Goal: Use online tool/utility: Utilize a website feature to perform a specific function

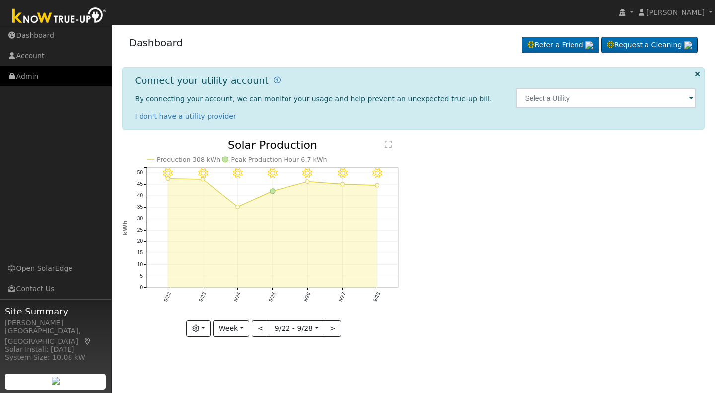
click at [31, 79] on link "Admin" at bounding box center [56, 76] width 112 height 20
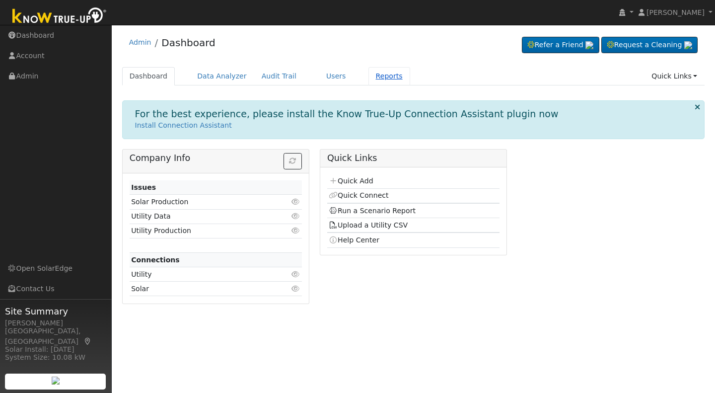
click at [369, 75] on link "Reports" at bounding box center [389, 76] width 42 height 18
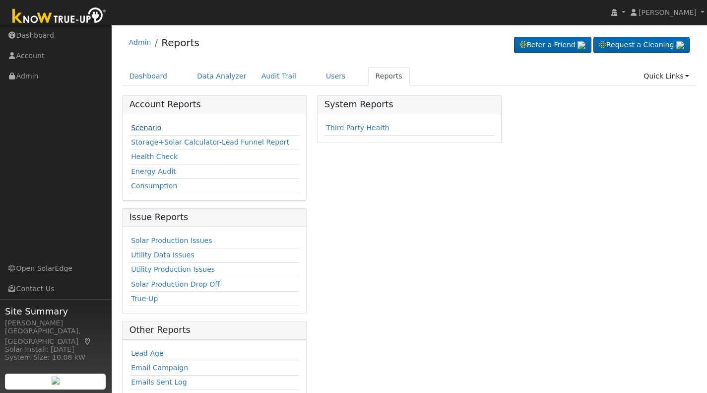
click at [146, 125] on link "Scenario" at bounding box center [146, 128] width 30 height 8
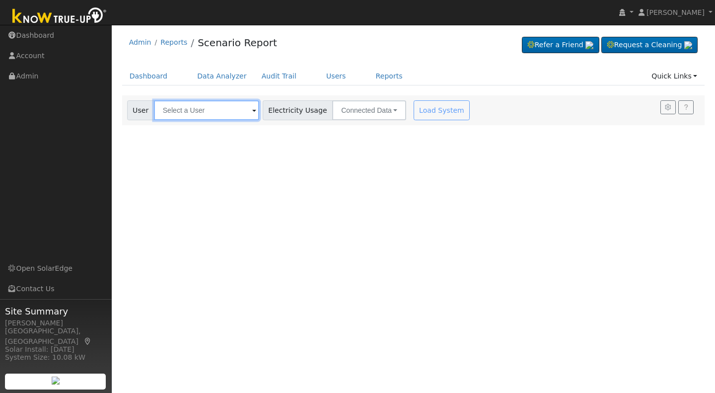
click at [184, 109] on input "text" at bounding box center [206, 110] width 105 height 20
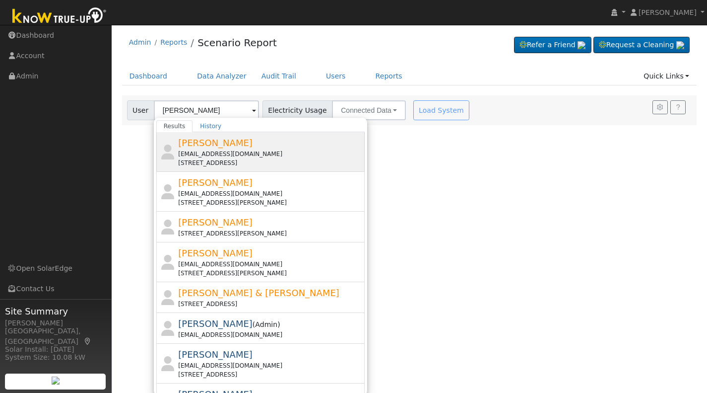
click at [206, 150] on div "sjadams1953@gmail.com" at bounding box center [270, 153] width 184 height 9
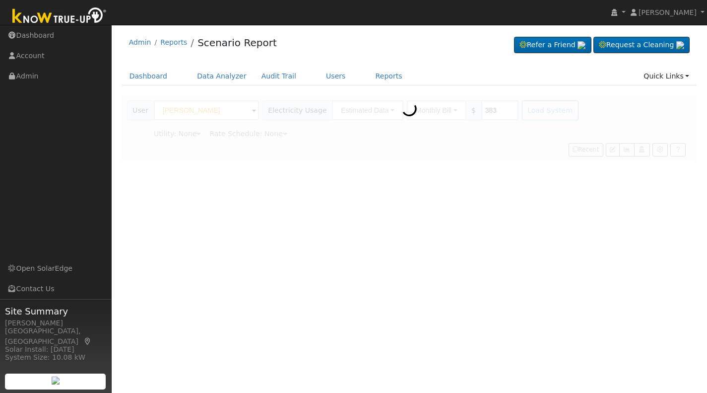
type input "Spencer Adams"
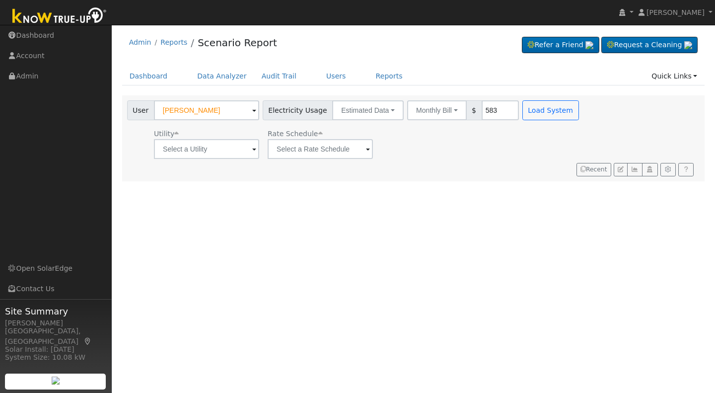
type input "583"
click at [506, 136] on div "Utility Rate Schedule" at bounding box center [354, 142] width 458 height 34
click at [253, 151] on span at bounding box center [254, 149] width 4 height 11
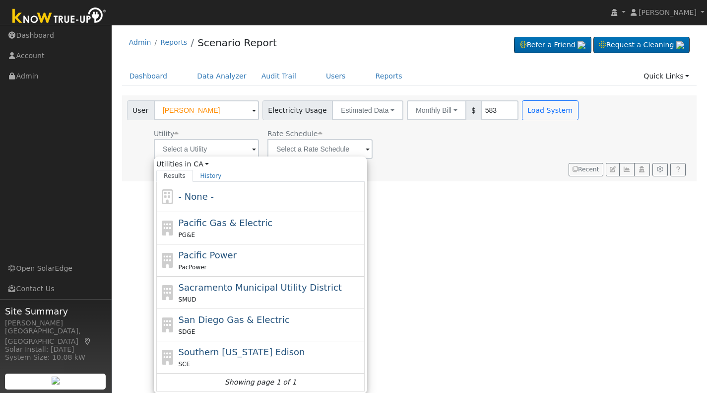
click at [252, 151] on span at bounding box center [254, 149] width 4 height 11
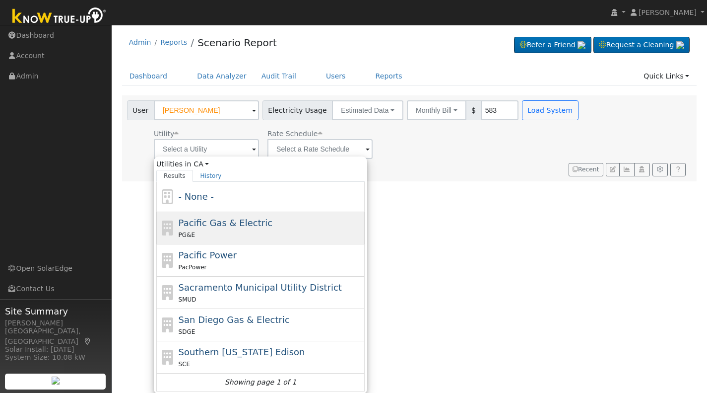
click at [256, 228] on span "Pacific Gas & Electric" at bounding box center [226, 222] width 94 height 10
type input "Pacific Gas & Electric"
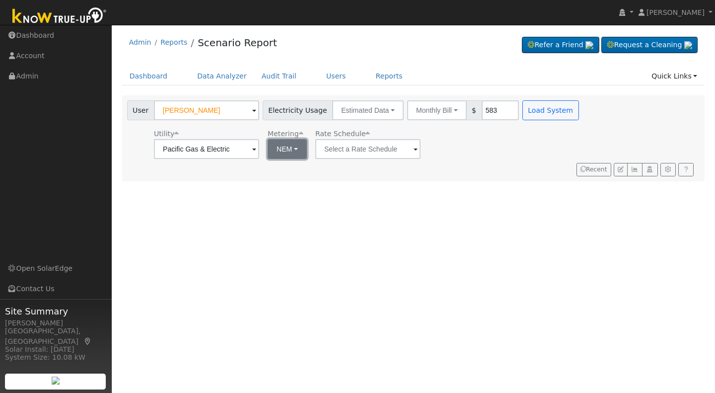
click at [293, 149] on button "NEM" at bounding box center [287, 149] width 39 height 20
click at [293, 184] on link "NBT" at bounding box center [300, 185] width 69 height 14
type input "E-ELEC"
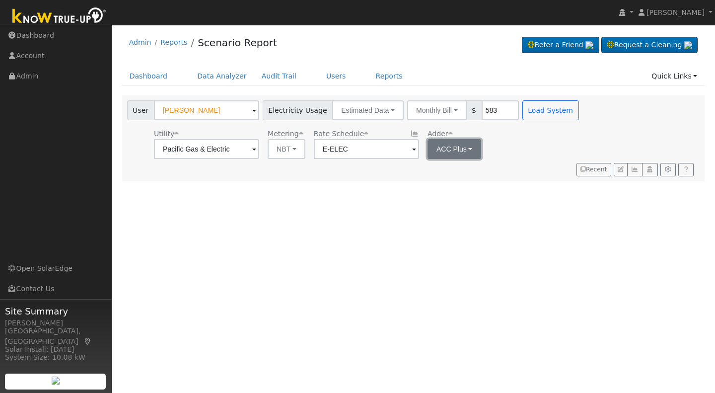
click at [468, 147] on button "ACC Plus" at bounding box center [454, 149] width 54 height 20
click at [448, 201] on link "SB-535" at bounding box center [458, 199] width 69 height 14
click at [535, 109] on button "Load System" at bounding box center [550, 110] width 57 height 20
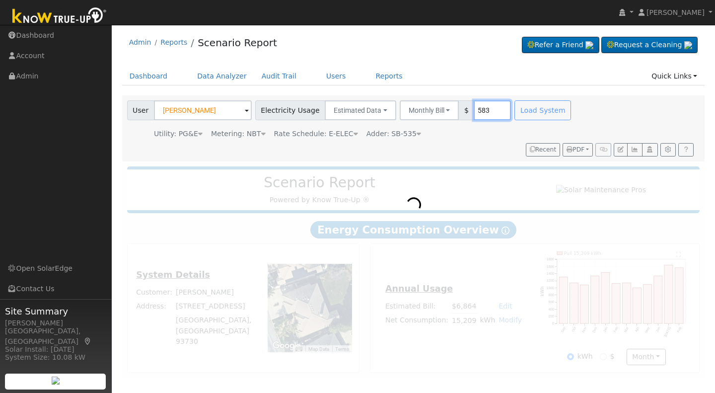
click at [480, 106] on input "583" at bounding box center [491, 110] width 37 height 20
click at [526, 106] on div "Load System" at bounding box center [544, 110] width 63 height 20
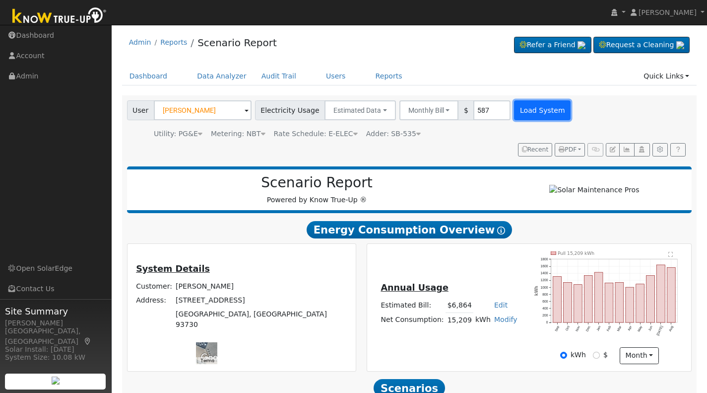
click at [524, 115] on button "Load System" at bounding box center [542, 110] width 57 height 20
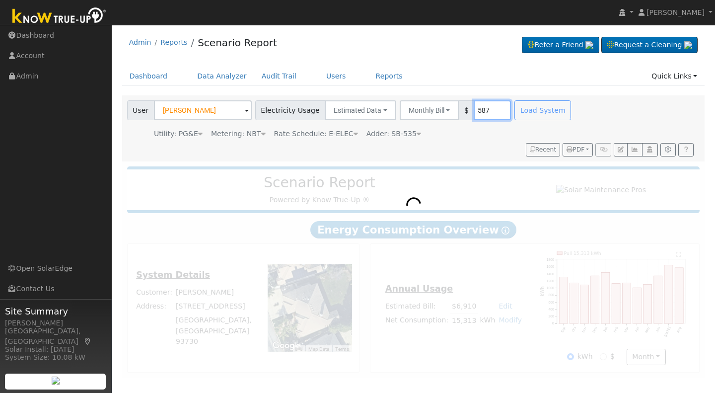
click at [478, 108] on input "587" at bounding box center [491, 110] width 37 height 20
click at [513, 113] on div "Load System" at bounding box center [544, 110] width 63 height 20
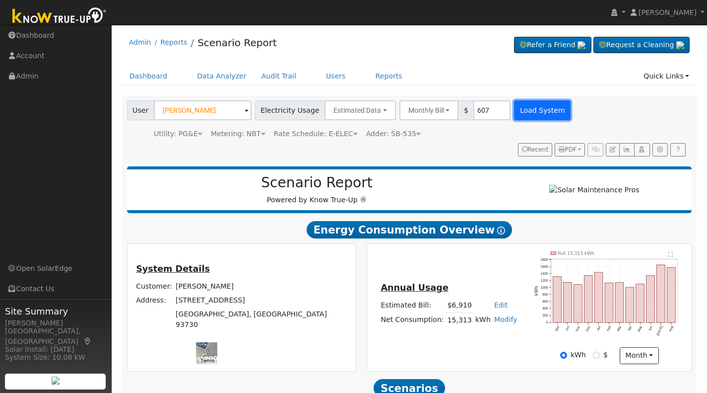
click at [514, 111] on button "Load System" at bounding box center [542, 110] width 57 height 20
click at [478, 108] on input "607" at bounding box center [491, 110] width 37 height 20
click at [517, 116] on button "Load System" at bounding box center [542, 110] width 57 height 20
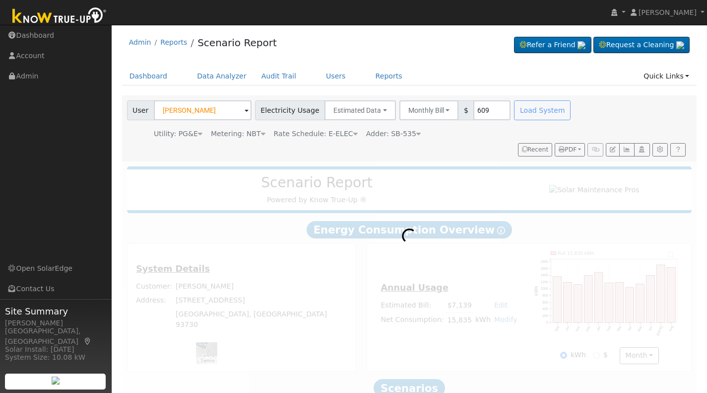
click at [517, 116] on div "Load System" at bounding box center [544, 110] width 63 height 20
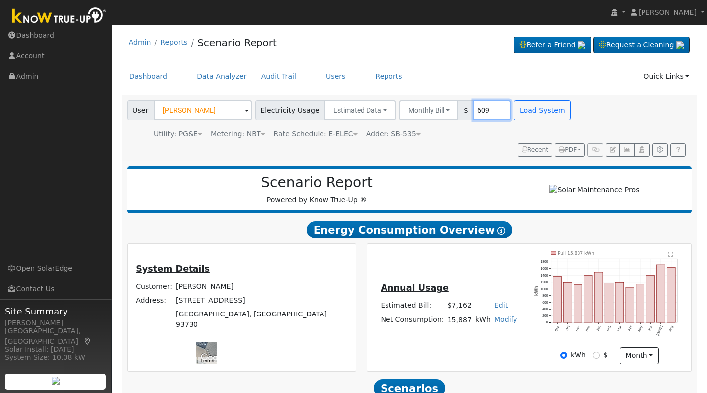
click at [481, 106] on input "609" at bounding box center [491, 110] width 37 height 20
type input "611"
click at [514, 108] on button "Load System" at bounding box center [542, 110] width 57 height 20
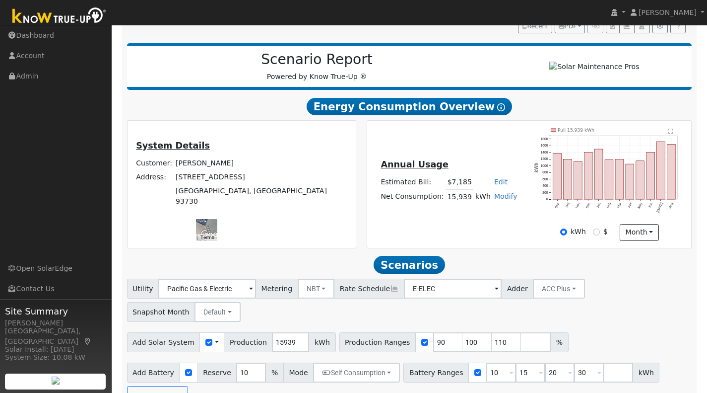
scroll to position [128, 0]
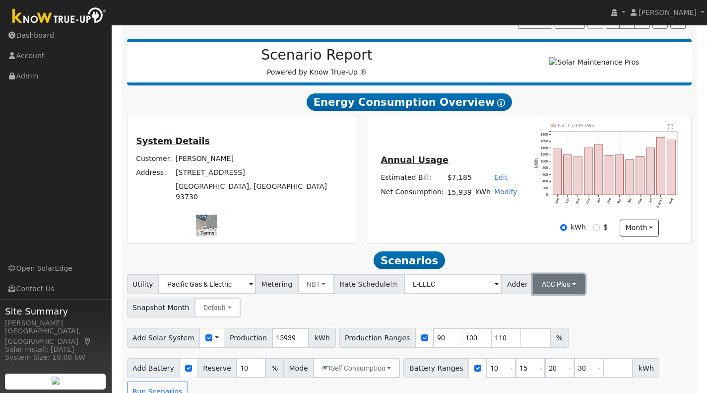
click at [554, 288] on button "ACC Plus" at bounding box center [559, 284] width 52 height 20
click at [555, 336] on link "SB-535" at bounding box center [546, 334] width 69 height 14
click at [521, 342] on input "number" at bounding box center [536, 338] width 30 height 20
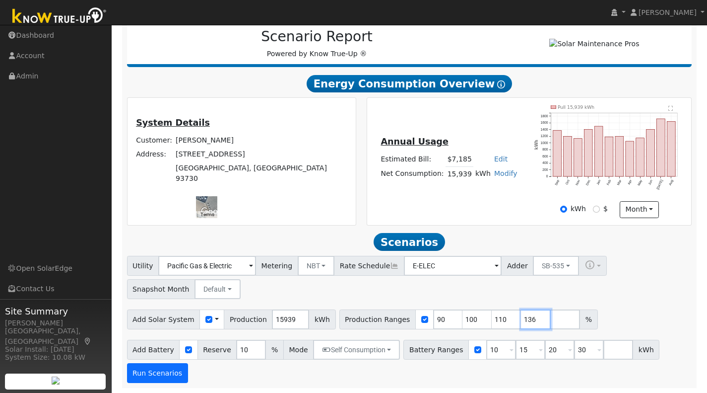
type input "136"
click at [150, 372] on button "Run Scenarios" at bounding box center [157, 373] width 61 height 20
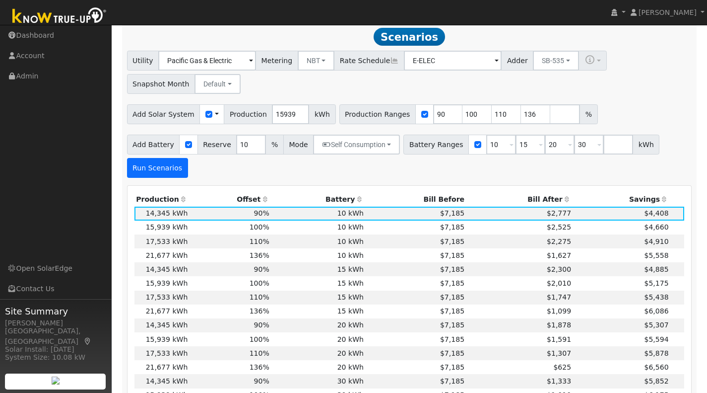
scroll to position [353, 0]
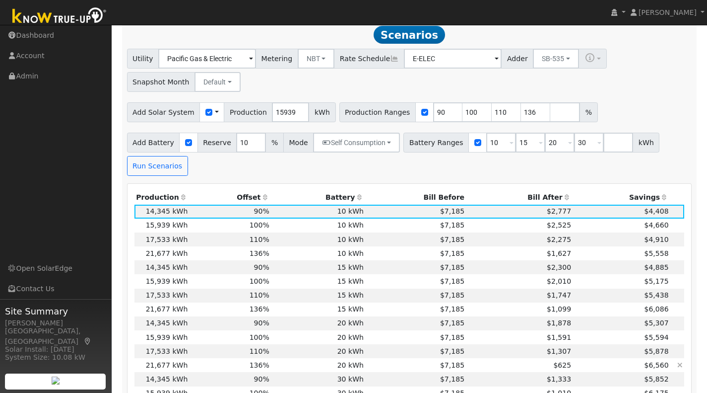
click at [224, 368] on td "136%" at bounding box center [231, 365] width 82 height 14
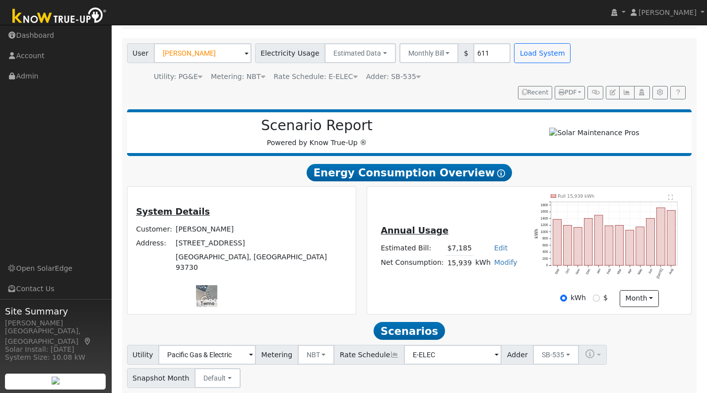
scroll to position [56, 0]
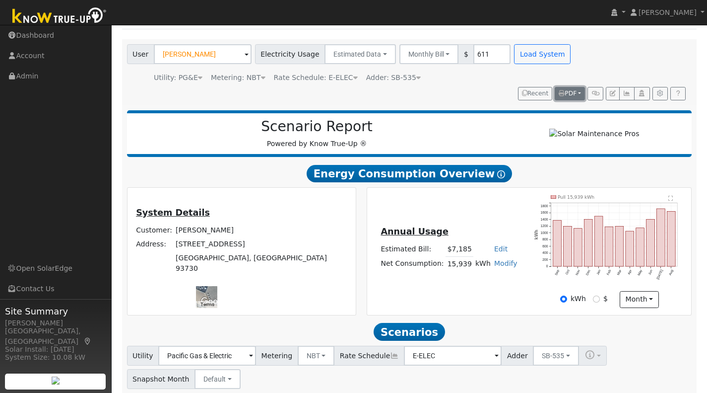
click at [567, 91] on span "PDF" at bounding box center [568, 93] width 18 height 7
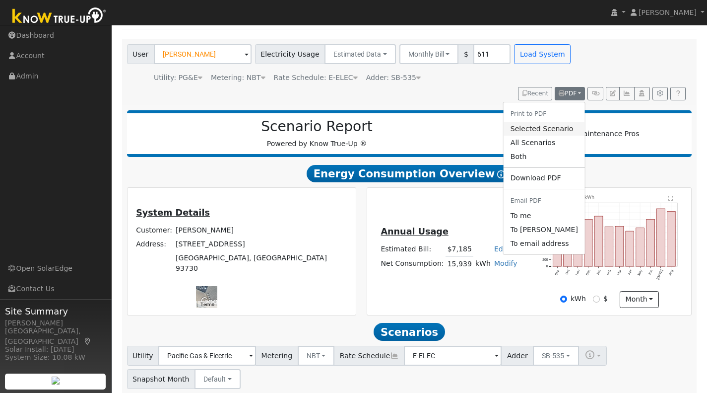
click at [529, 131] on link "Selected Scenario" at bounding box center [544, 129] width 81 height 14
